Goal: Find specific page/section: Find specific page/section

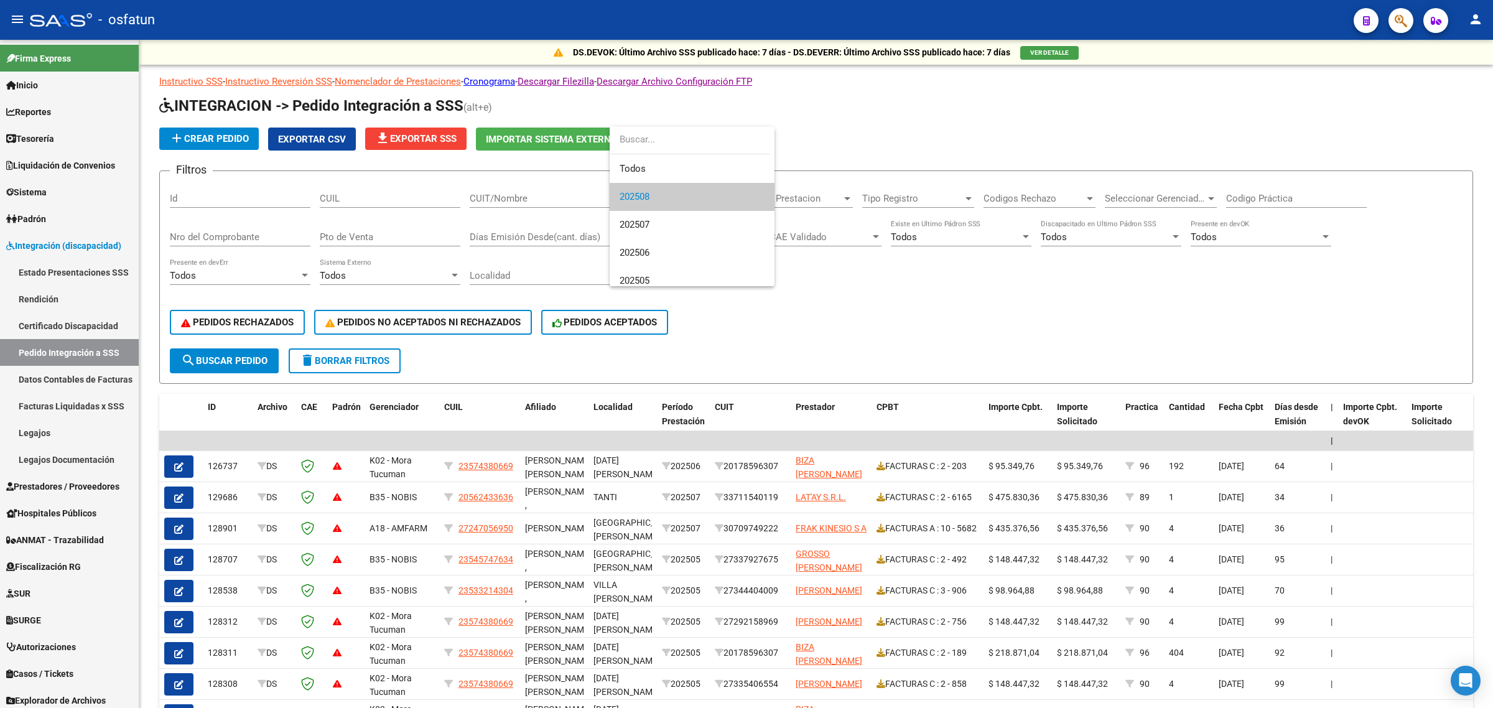
scroll to position [1, 0]
click at [45, 244] on div at bounding box center [746, 354] width 1493 height 708
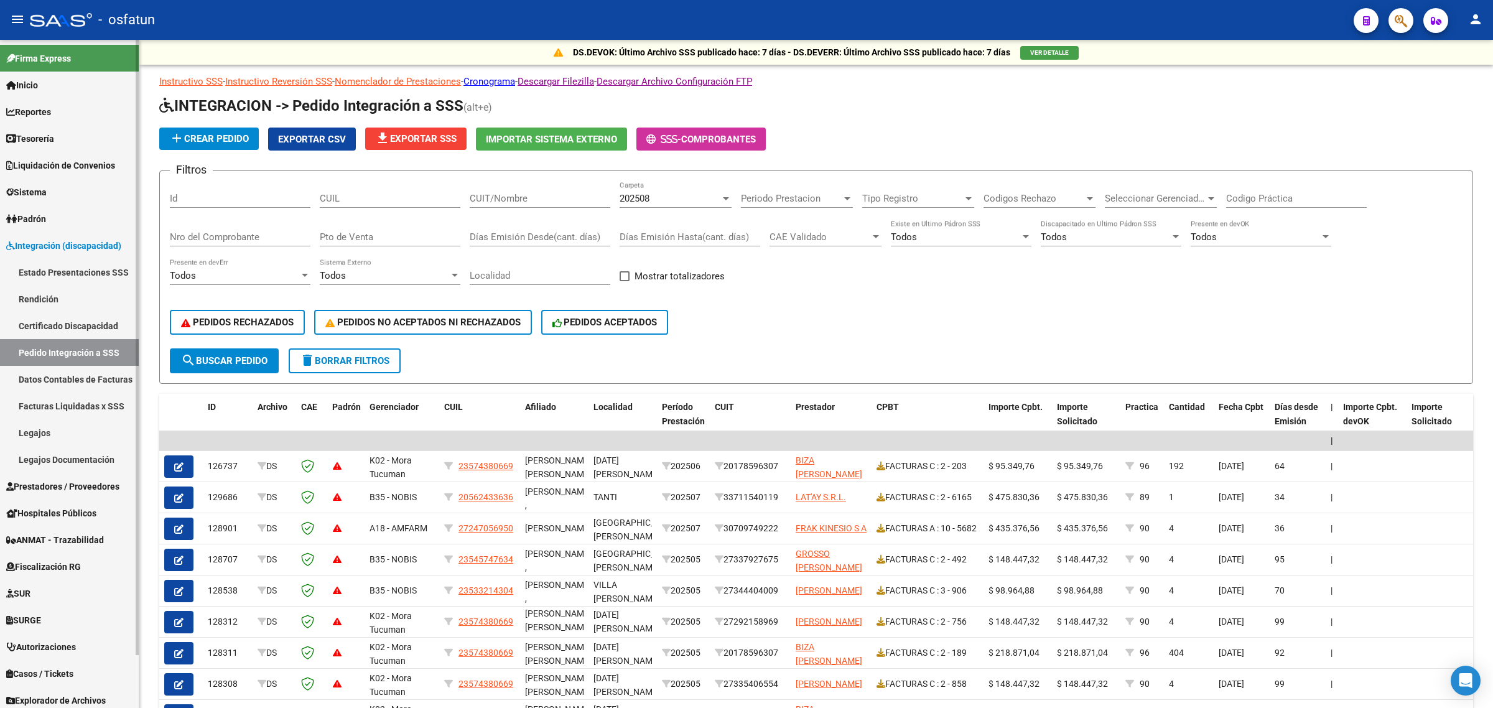
drag, startPoint x: 45, startPoint y: 239, endPoint x: 45, endPoint y: 246, distance: 6.9
click at [45, 239] on span "Integración (discapacidad)" at bounding box center [63, 246] width 115 height 14
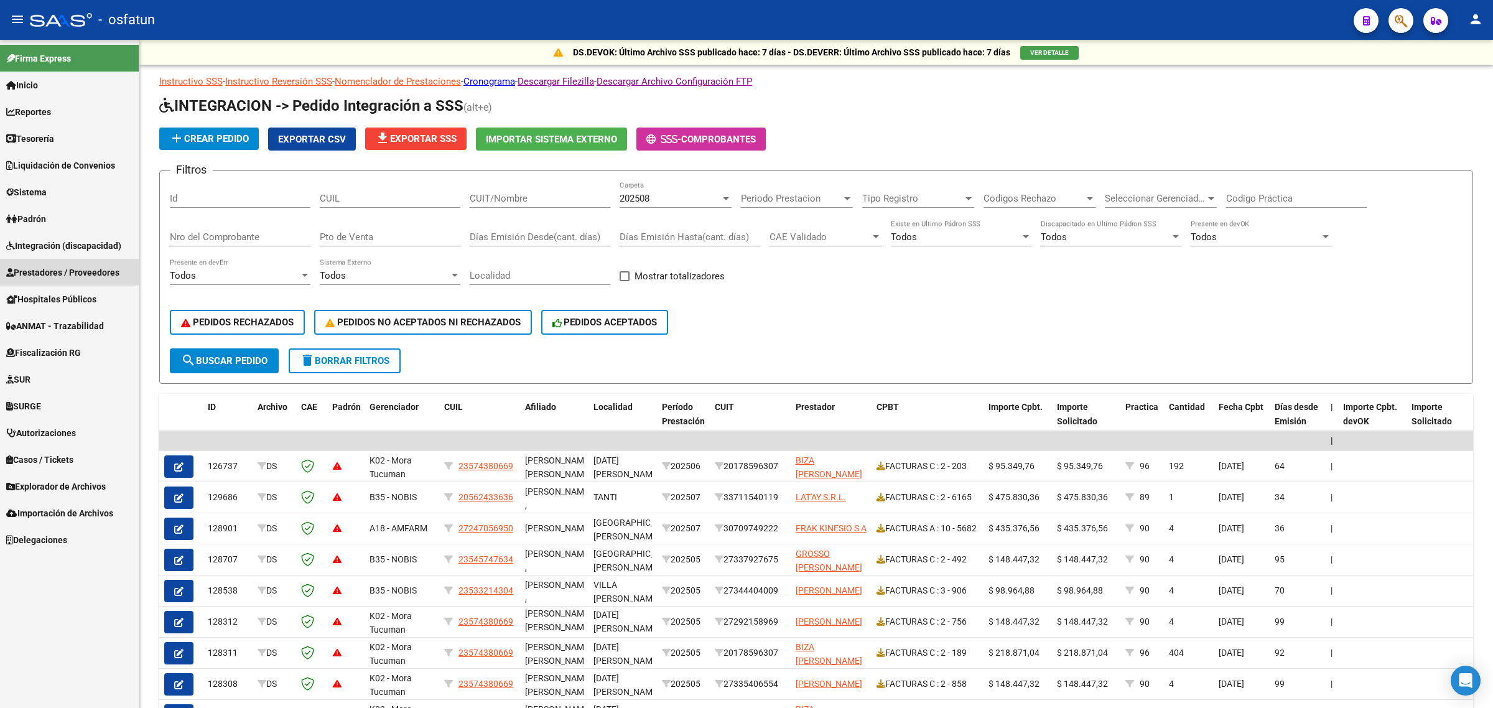
click at [56, 277] on span "Prestadores / Proveedores" at bounding box center [62, 273] width 113 height 14
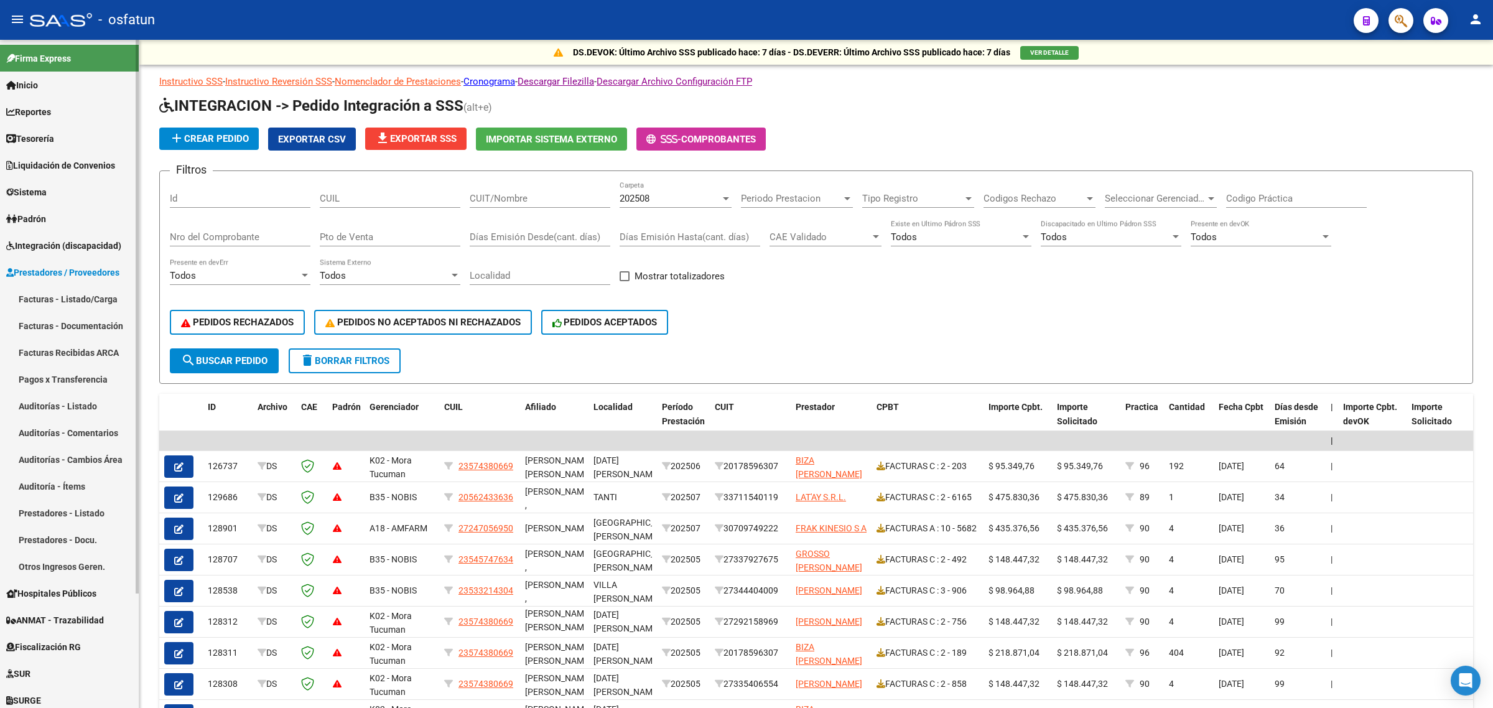
click at [69, 409] on link "Auditorías - Listado" at bounding box center [69, 405] width 139 height 27
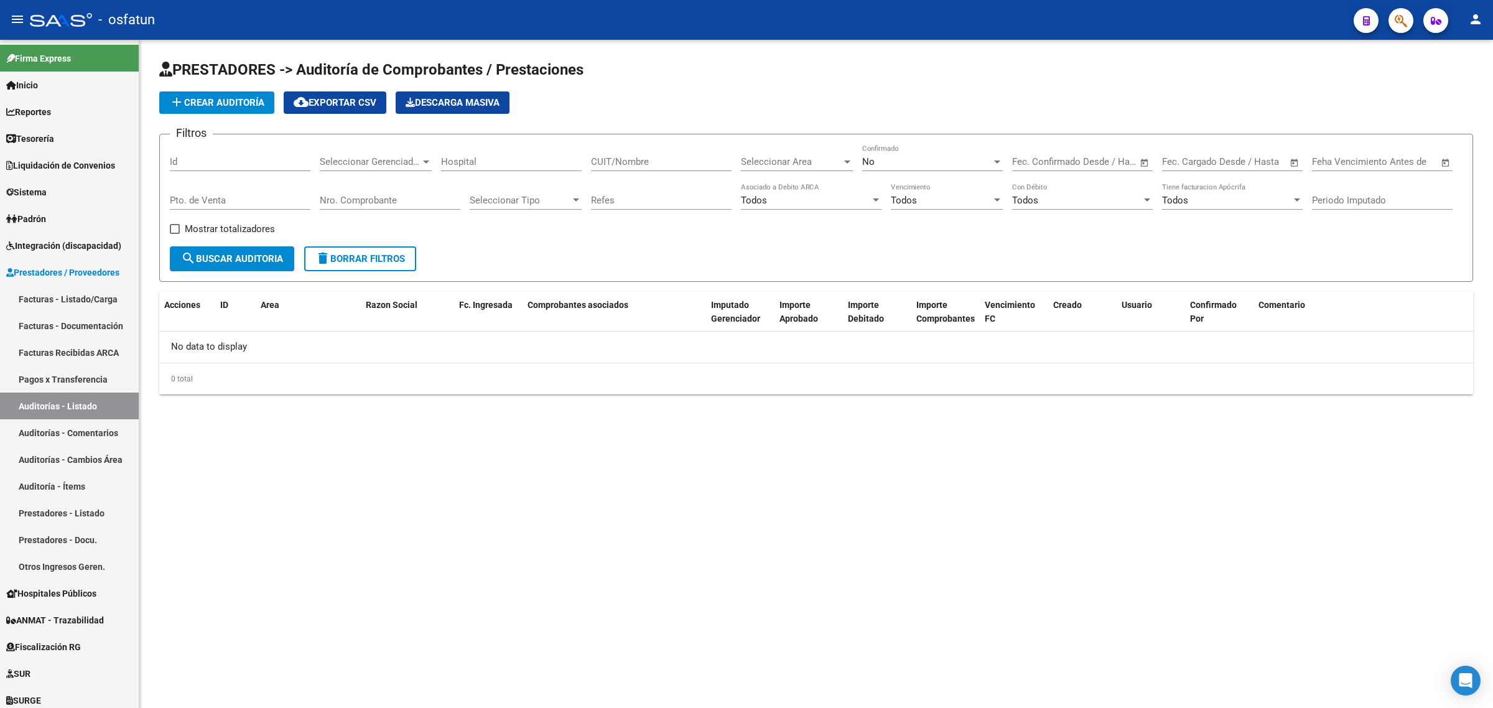
click at [912, 159] on div "No" at bounding box center [926, 161] width 129 height 11
click at [35, 244] on div at bounding box center [746, 354] width 1493 height 708
click at [36, 244] on span "Integración (discapacidad)" at bounding box center [63, 246] width 115 height 14
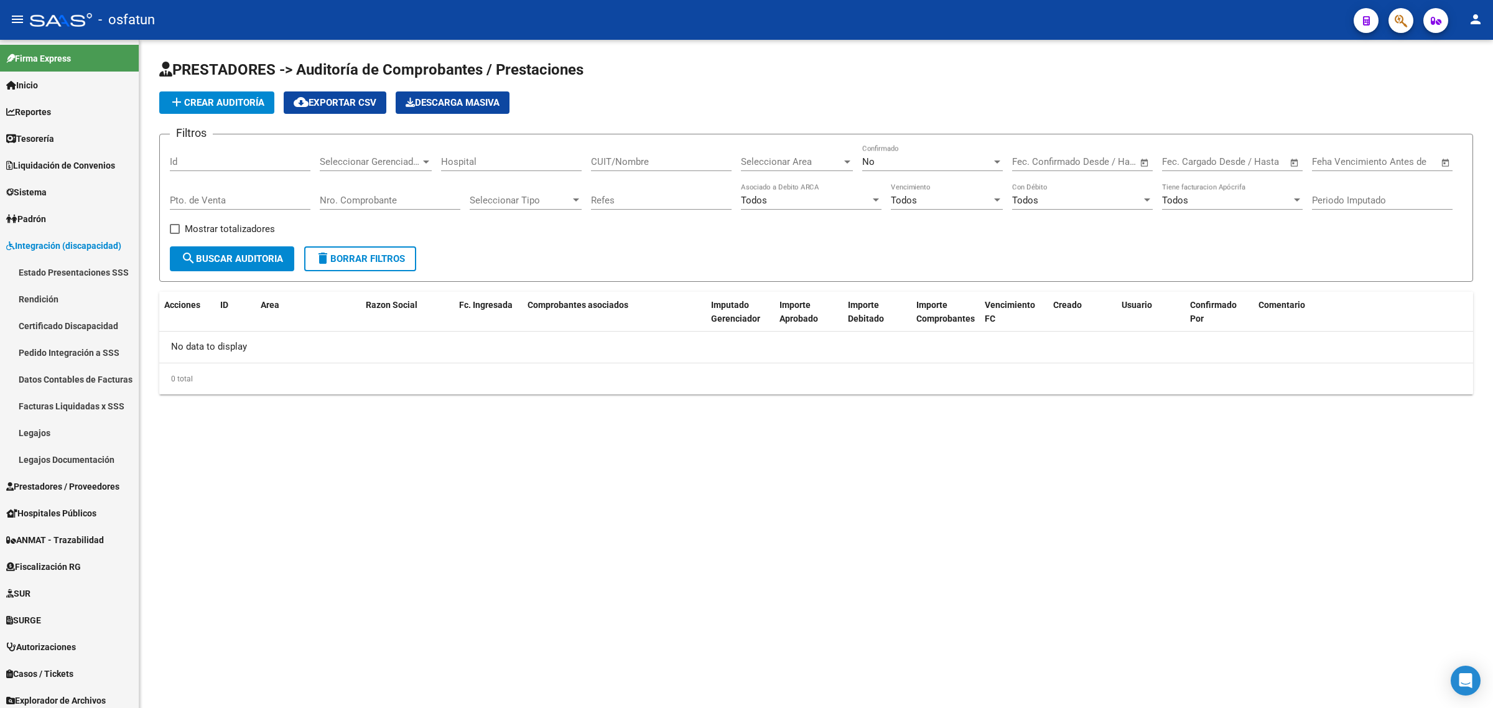
click at [16, 427] on link "Legajos" at bounding box center [69, 432] width 139 height 27
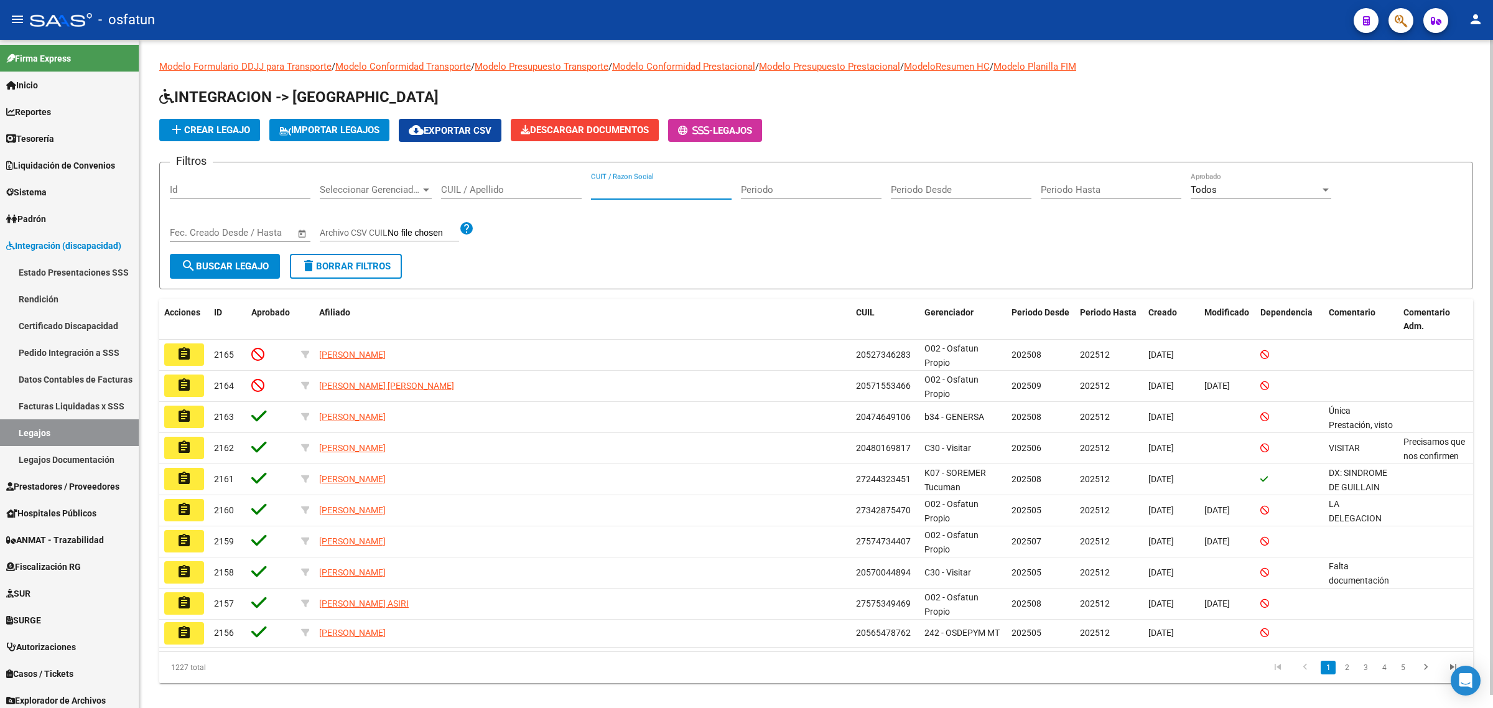
click at [694, 187] on input "CUIT / Razon Social" at bounding box center [661, 189] width 141 height 11
click at [529, 185] on input "CUIL / Apellido" at bounding box center [511, 189] width 141 height 11
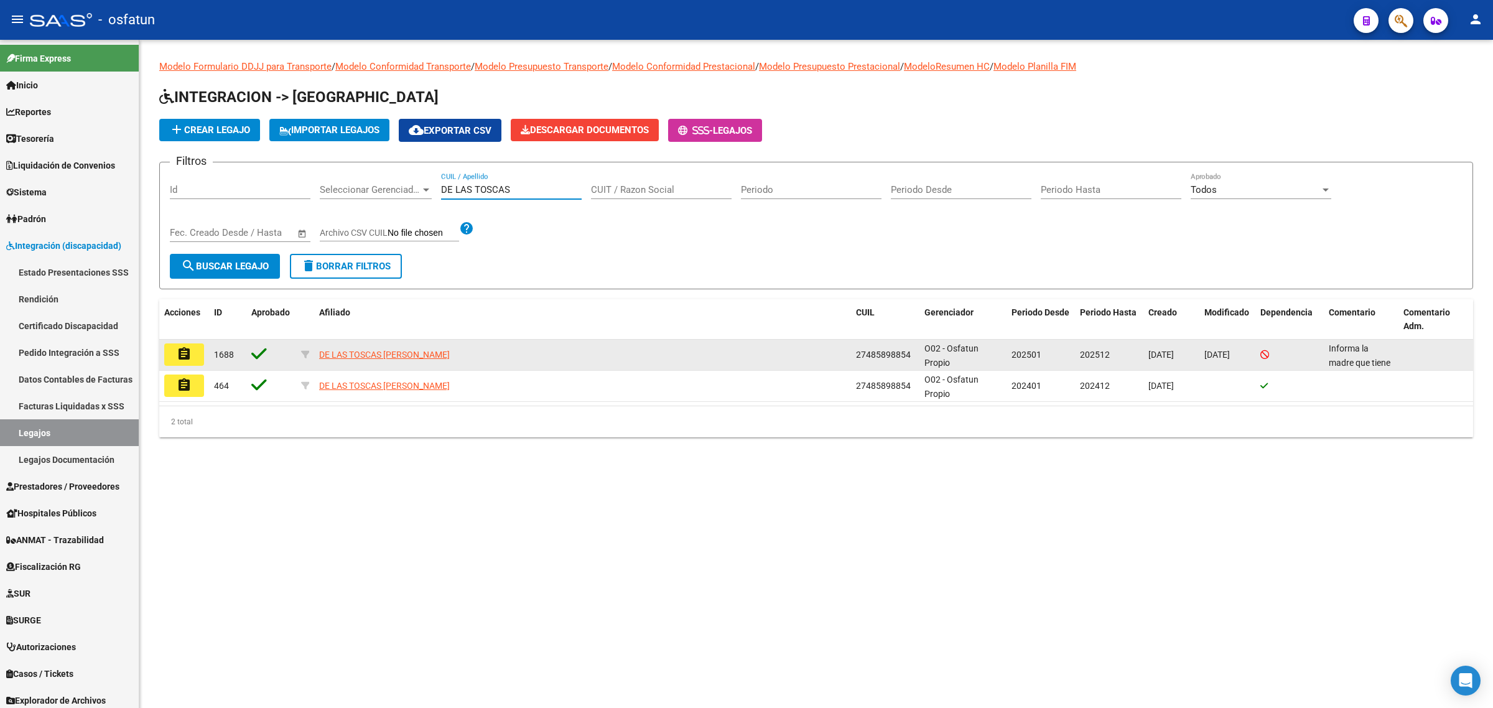
type input "DE LAS TOSCAS"
click at [358, 361] on datatable-body-cell "DE LAS TOSCAS [PERSON_NAME]" at bounding box center [582, 355] width 537 height 30
click at [358, 353] on span "DE LAS TOSCAS [PERSON_NAME]" at bounding box center [384, 355] width 131 height 10
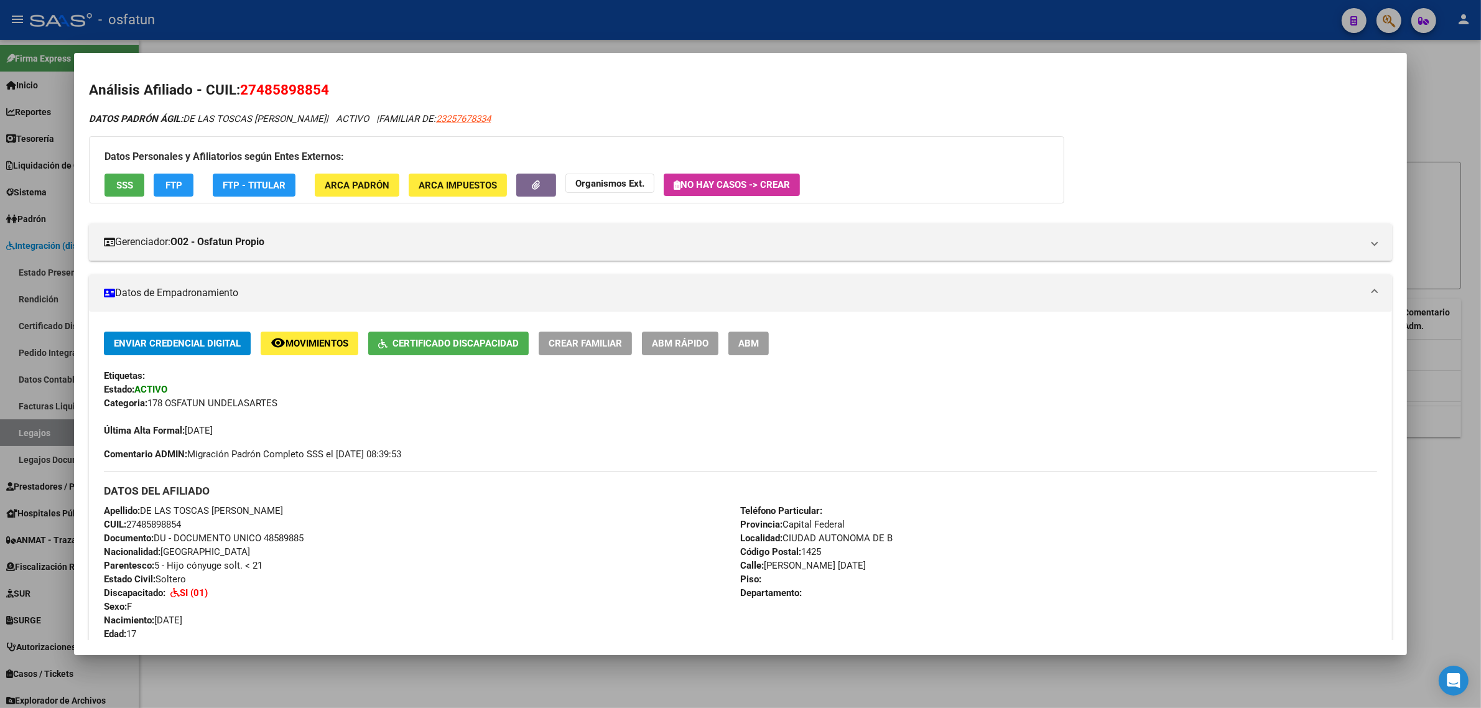
click at [1441, 213] on div at bounding box center [740, 354] width 1481 height 708
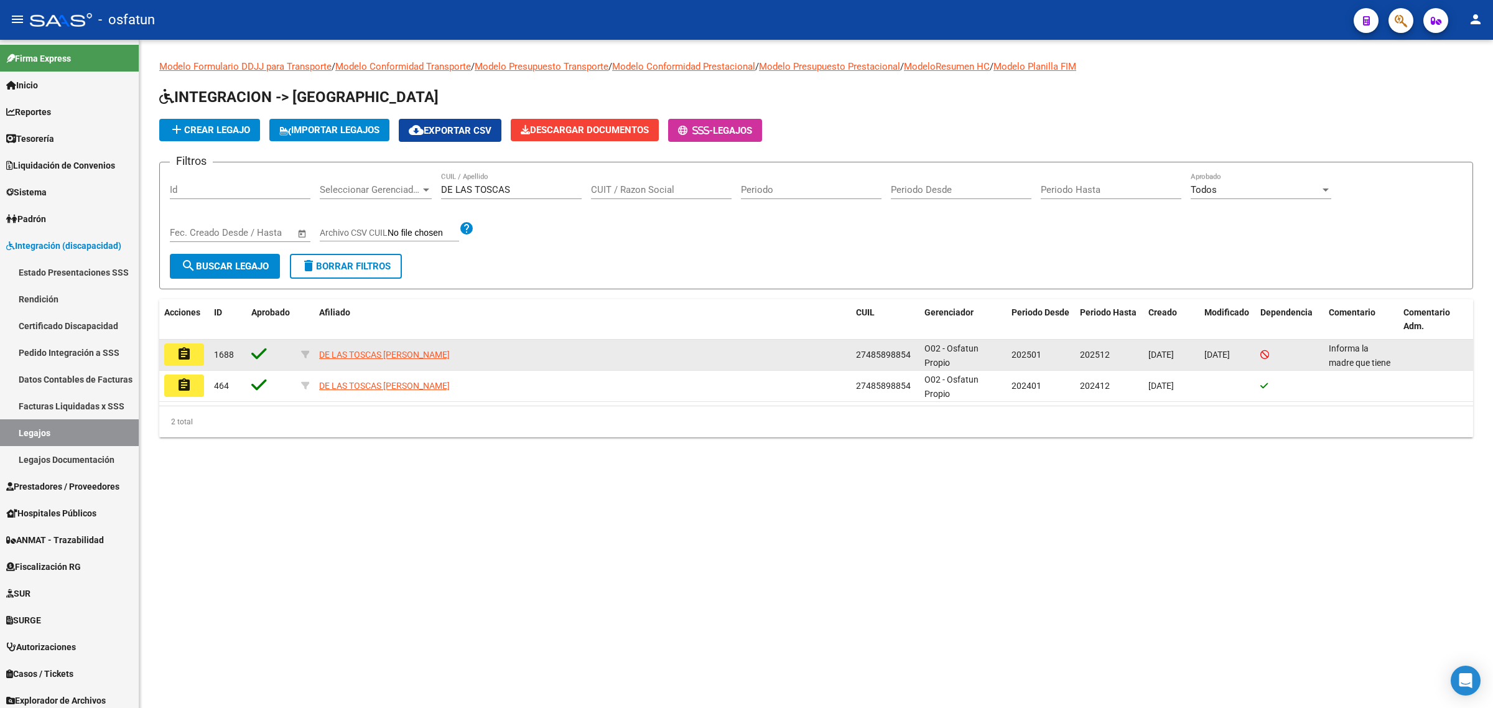
click at [177, 346] on mat-icon "assignment" at bounding box center [184, 353] width 15 height 15
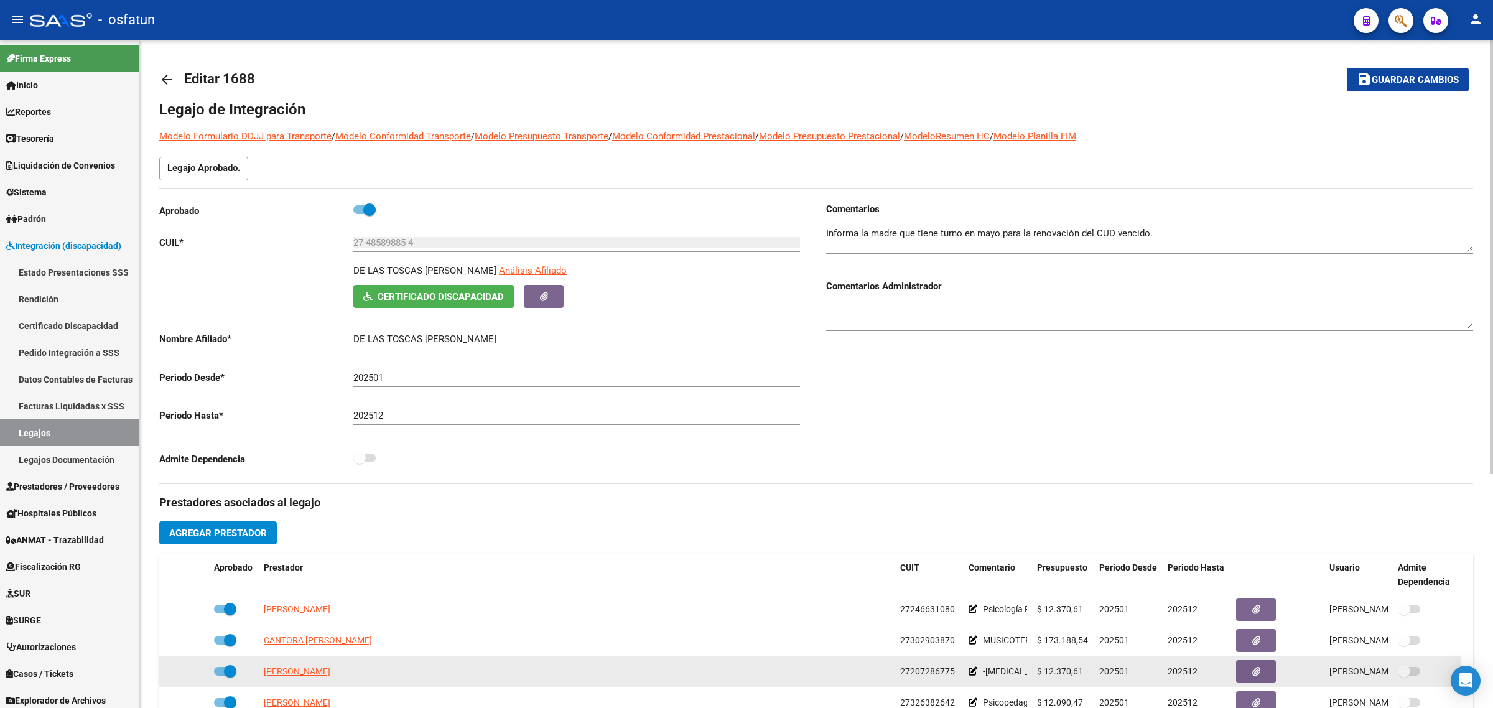
scroll to position [44, 0]
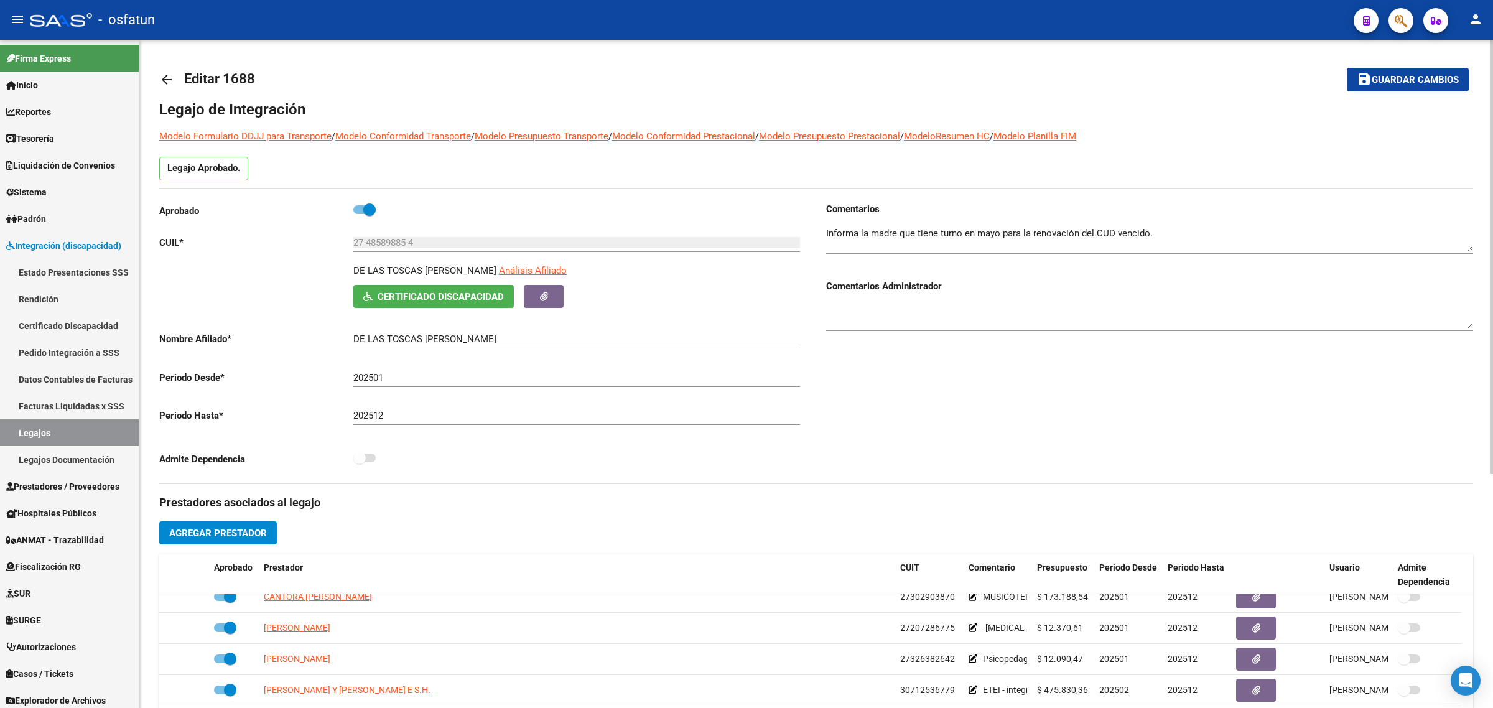
click at [1099, 297] on div at bounding box center [1149, 312] width 647 height 38
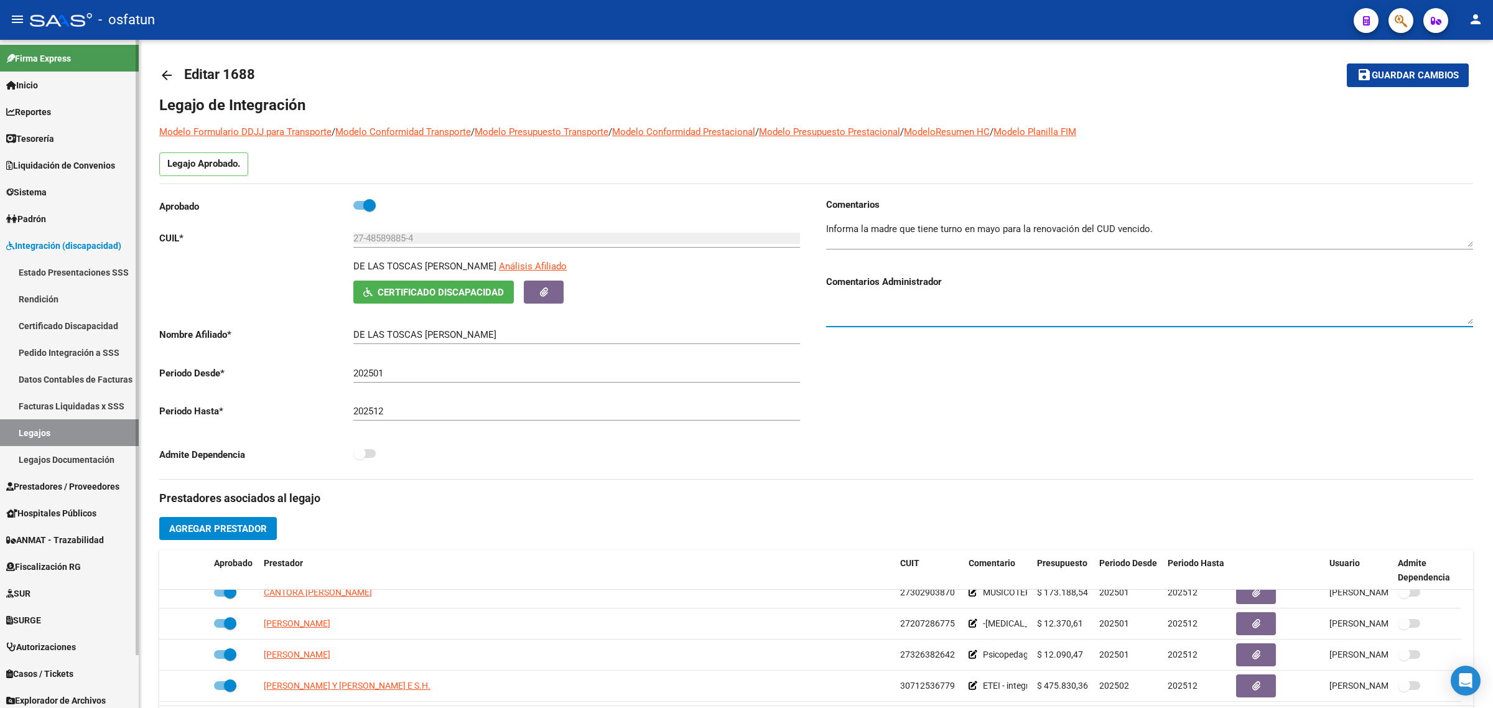
scroll to position [0, 0]
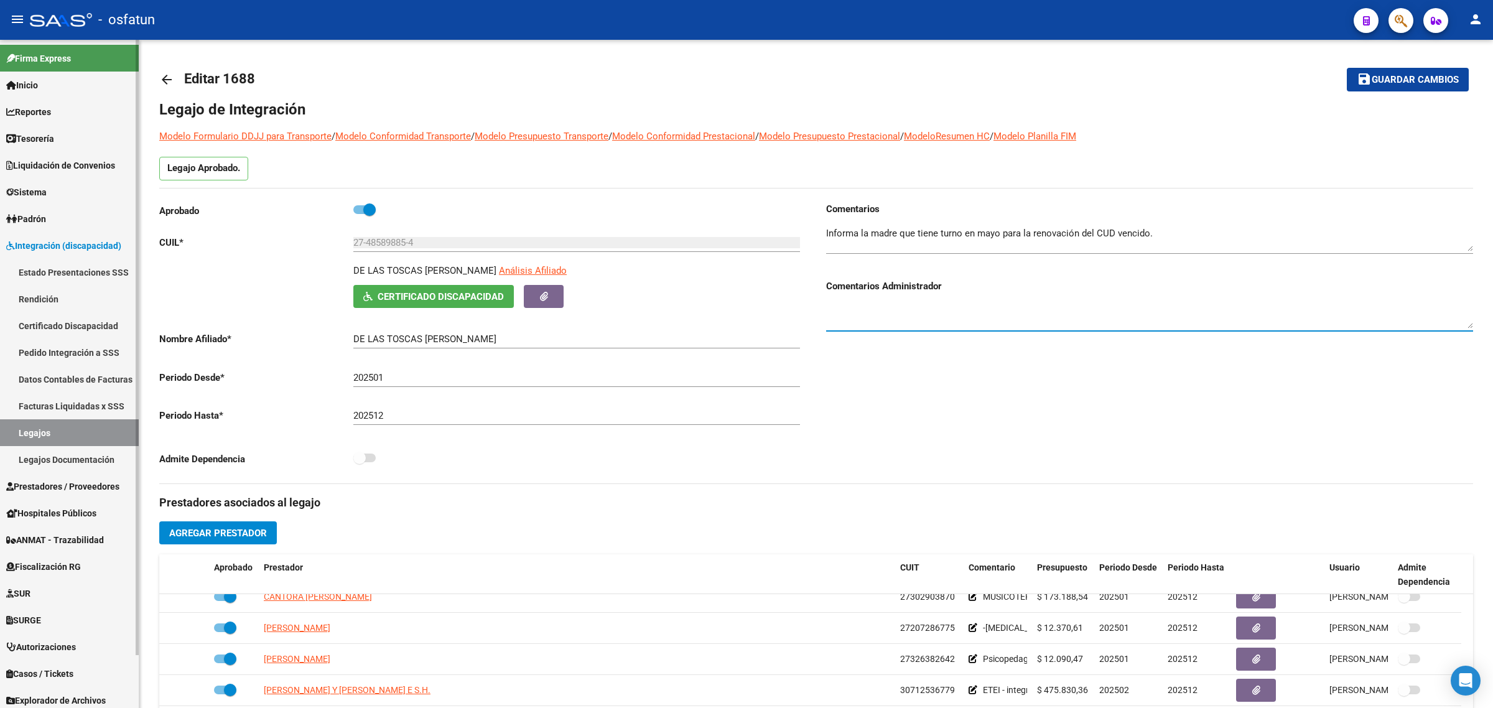
click at [42, 431] on link "Legajos" at bounding box center [69, 432] width 139 height 27
